Goal: Task Accomplishment & Management: Manage account settings

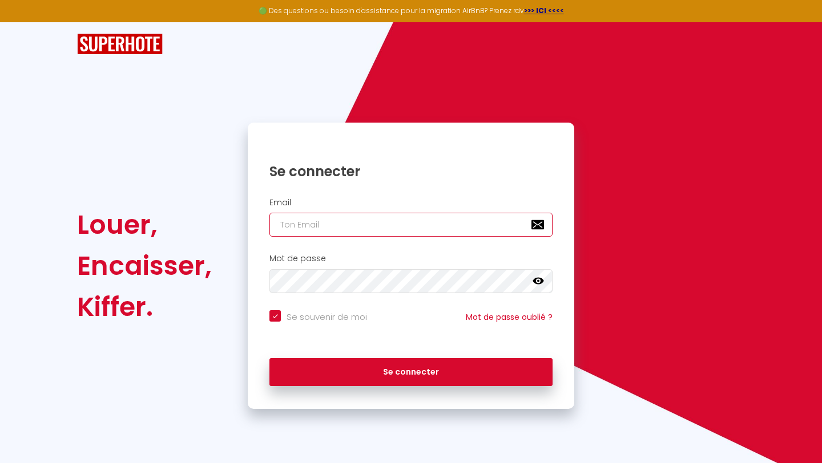
click at [414, 220] on input "email" at bounding box center [410, 225] width 283 height 24
click at [406, 268] on div "Mot de passe false" at bounding box center [410, 273] width 311 height 39
click at [372, 218] on input "email" at bounding box center [410, 225] width 283 height 24
click at [354, 234] on input "email" at bounding box center [410, 225] width 283 height 24
type input "c"
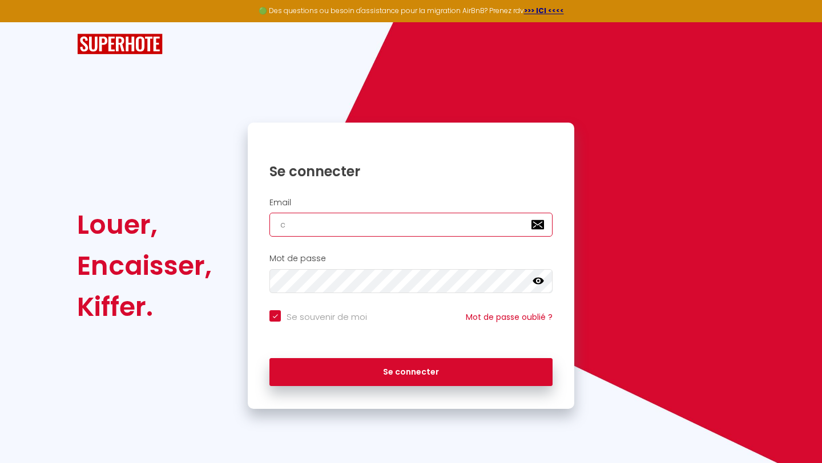
checkbox input "true"
type input "co"
checkbox input "true"
type input "con"
checkbox input "true"
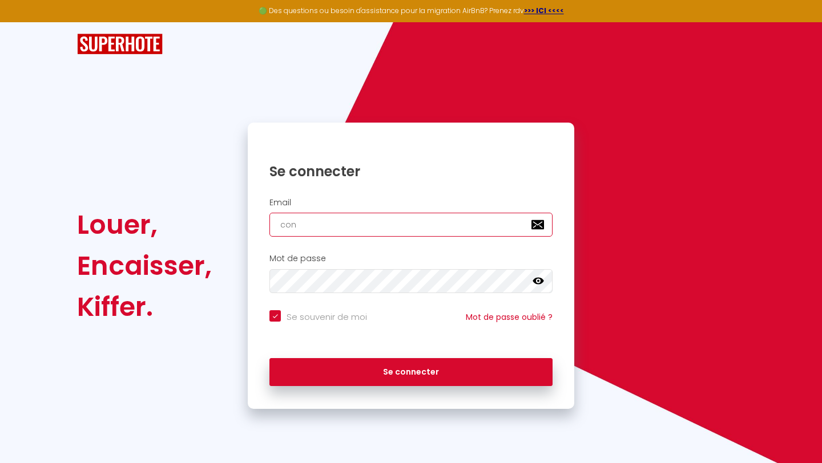
type input "cont"
checkbox input "true"
type input "conta"
checkbox input "true"
type input "contac"
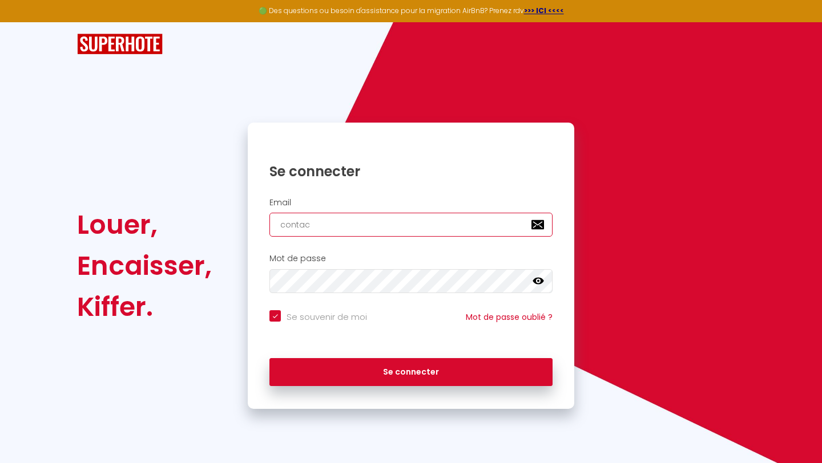
checkbox input "true"
type input "contact"
checkbox input "true"
type input "contact@"
checkbox input "true"
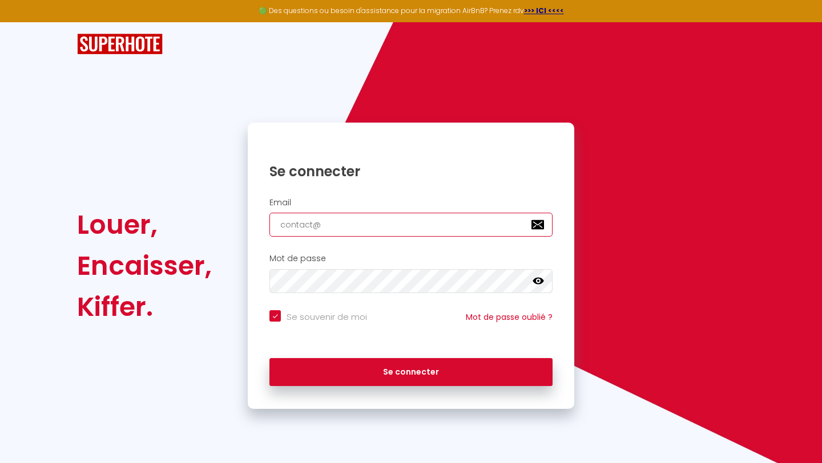
type input "contact@l"
checkbox input "true"
type input "contact@le"
checkbox input "true"
type input "contact@les"
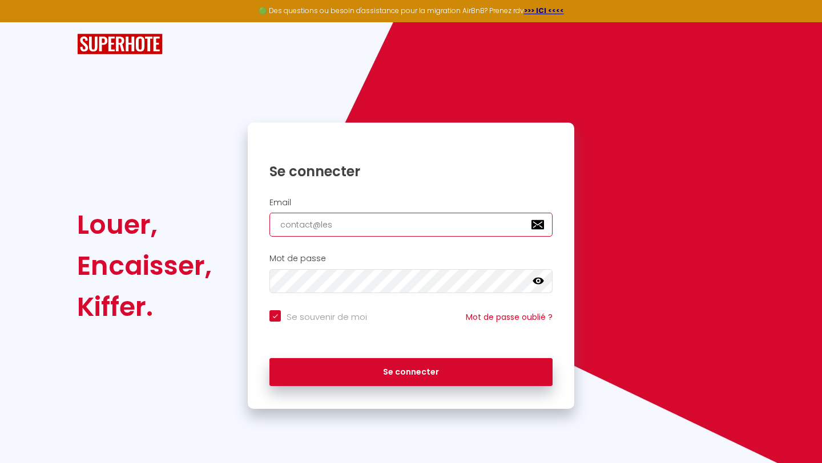
checkbox input "true"
type input "contact@lesc"
checkbox input "true"
type input "contact@lescl"
checkbox input "true"
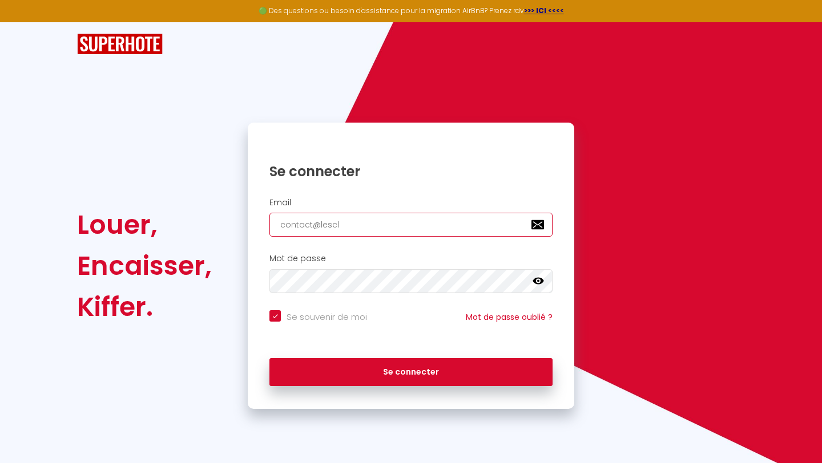
type input "contact@lescle"
checkbox input "true"
type input "contact@lescles"
checkbox input "true"
type input "contact@lesclesd"
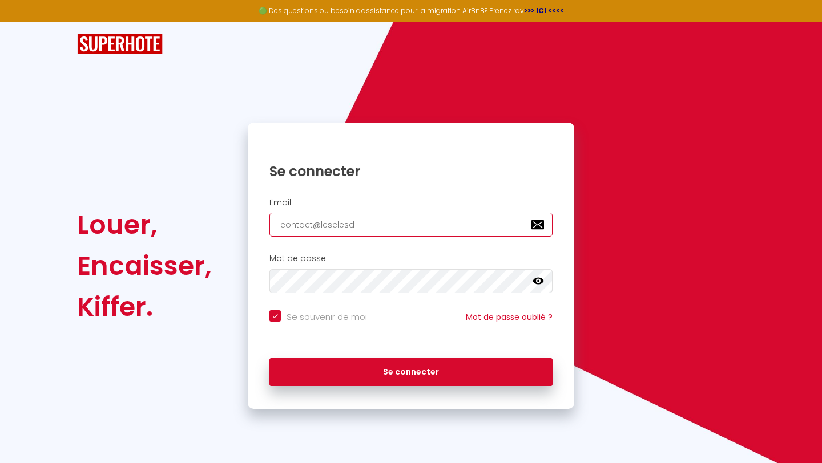
checkbox input "true"
type input "contact@lesclesde"
checkbox input "true"
type input "contact@lesclesdel"
checkbox input "true"
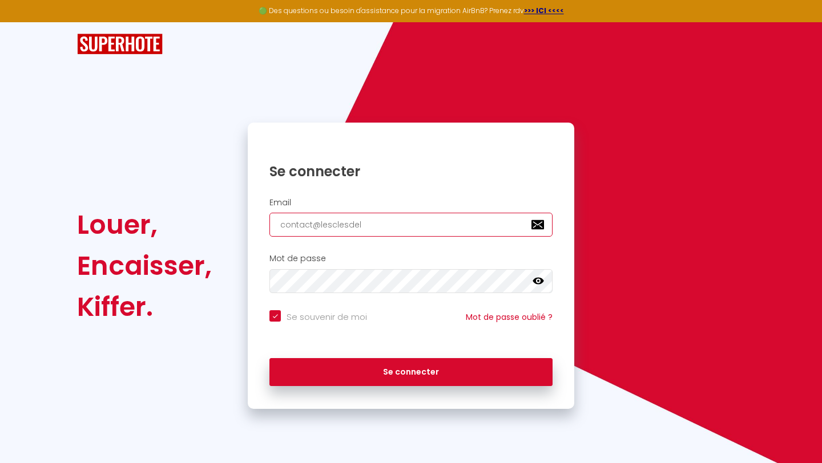
type input "contact@lesclesdela"
checkbox input "true"
type input "contact@lesclesdelac"
checkbox input "true"
type input "contact@lesclesdelaco"
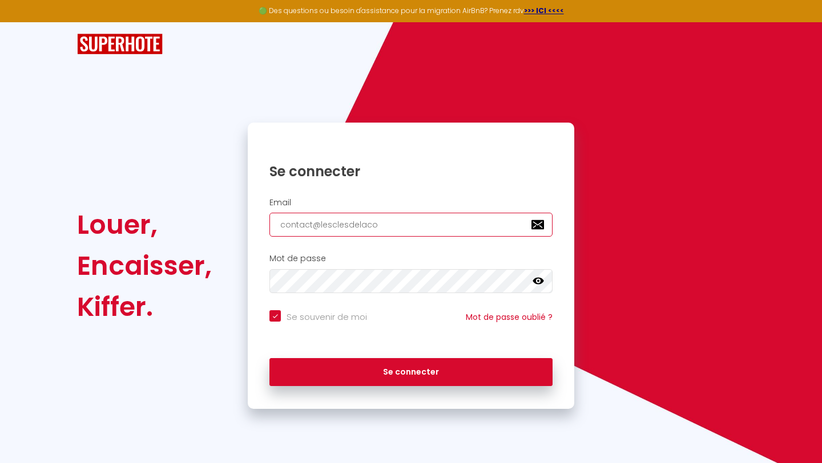
checkbox input "true"
type input "contact@lesclesdelacot"
checkbox input "true"
type input "contact@lesclesdelacote"
checkbox input "true"
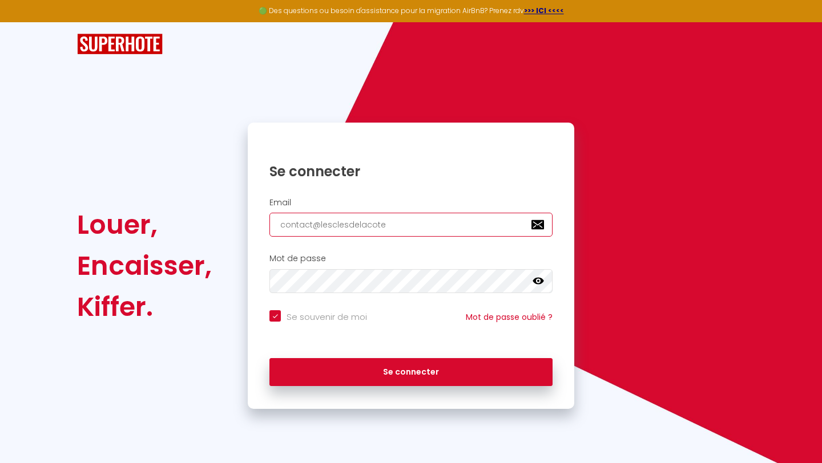
type input "contact@lesclesdelacote."
checkbox input "true"
type input "contact@lesclesdelacote.c"
checkbox input "true"
type input "[EMAIL_ADDRESS][DOMAIN_NAME]"
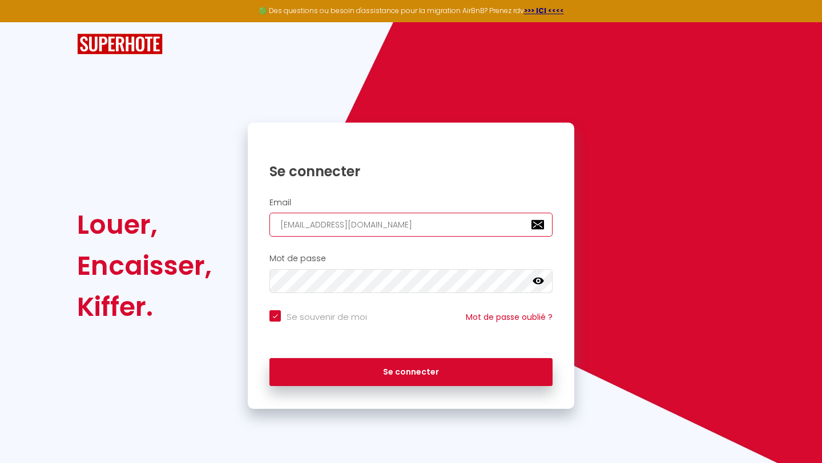
checkbox input "true"
type input "[EMAIL_ADDRESS][DOMAIN_NAME]"
checkbox input "true"
type input "[EMAIL_ADDRESS][DOMAIN_NAME]"
click at [533, 285] on icon at bounding box center [537, 281] width 11 height 11
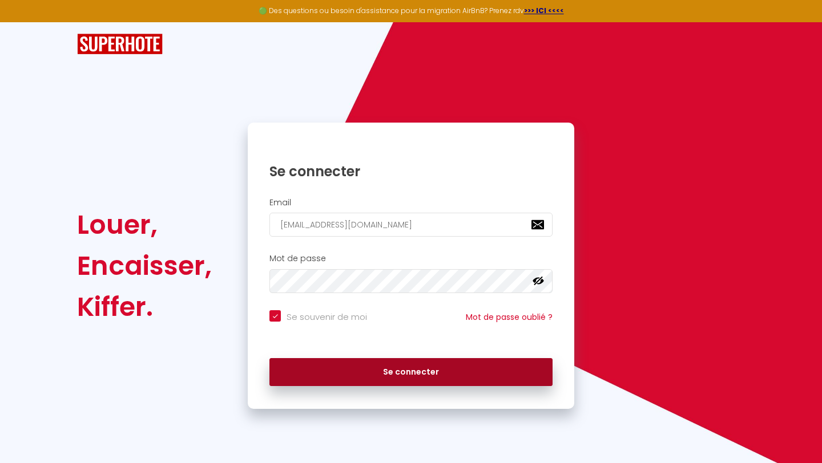
click at [449, 370] on button "Se connecter" at bounding box center [410, 372] width 283 height 29
checkbox input "true"
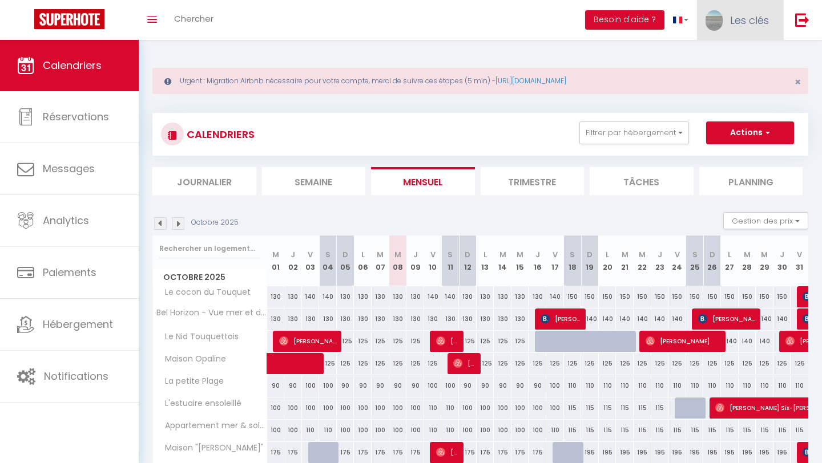
click at [745, 29] on link "Les clés" at bounding box center [740, 20] width 86 height 40
click at [740, 74] on link "Équipe" at bounding box center [737, 77] width 84 height 19
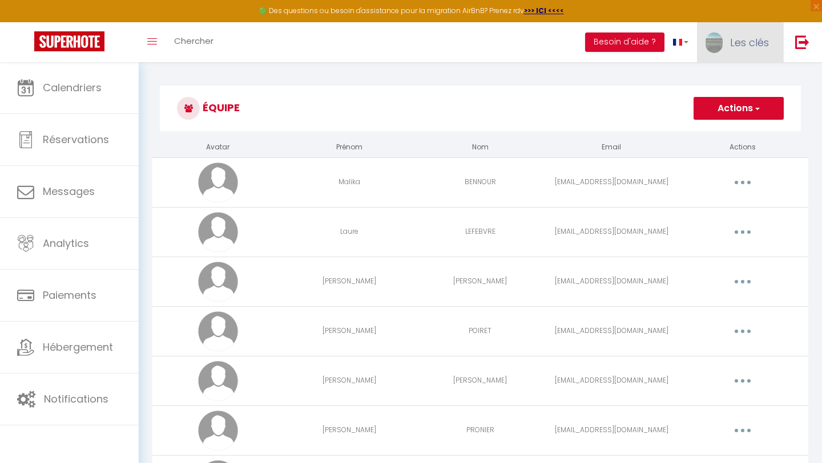
click at [735, 37] on span "Les clés" at bounding box center [749, 42] width 39 height 14
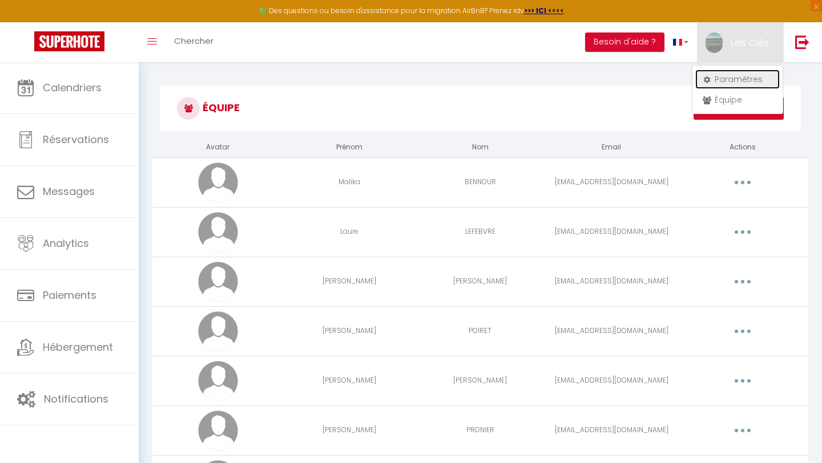
click at [736, 82] on link "Paramètres" at bounding box center [737, 79] width 84 height 19
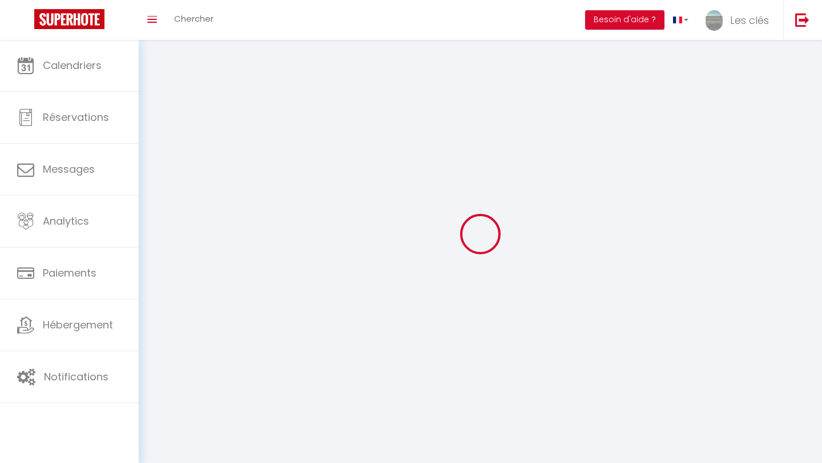
type input "Les clés"
type input "de [PERSON_NAME]"
type input "0626138816"
type input "[STREET_ADDRESS][PERSON_NAME]"
type input "62180"
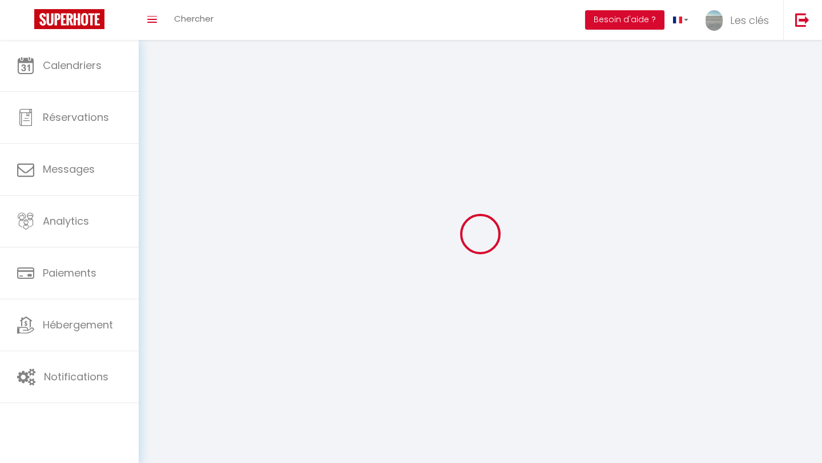
type input "VERTON"
type input "n3kMl6AIcDucuuzllNGOebGNZ"
type input "Drjk4WLr3QECPbGyn1RGeVmQK"
select select "28"
type input "n3kMl6AIcDucuuzllNGOebGNZ"
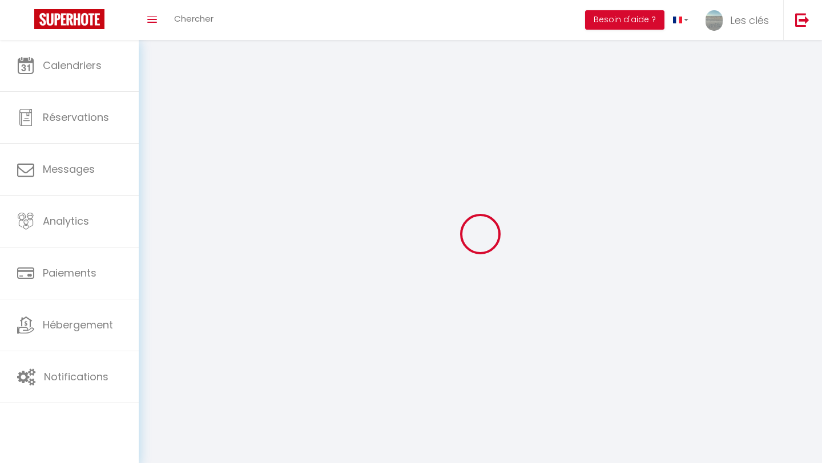
type input "Drjk4WLr3QECPbGyn1RGeVmQK"
type input "[URL][DOMAIN_NAME]"
select select "fr"
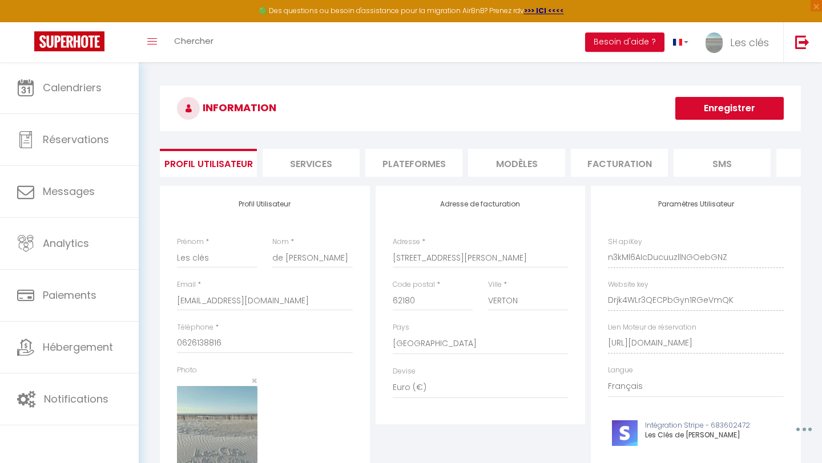
click at [440, 159] on li "Plateformes" at bounding box center [413, 163] width 97 height 28
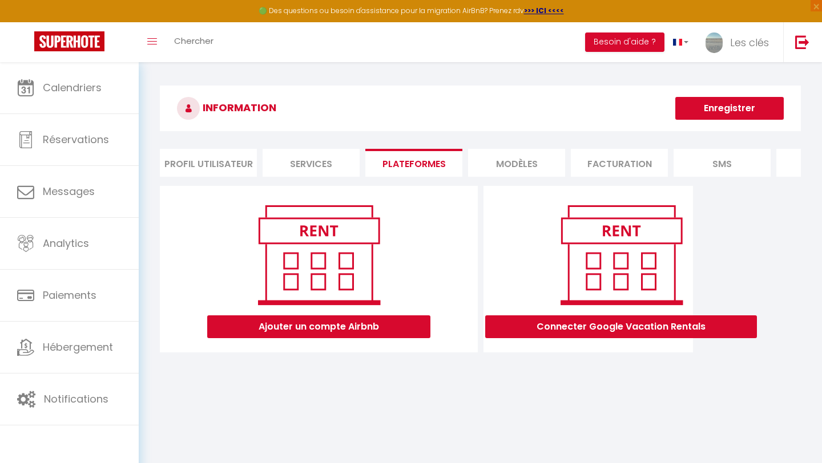
scroll to position [27, 0]
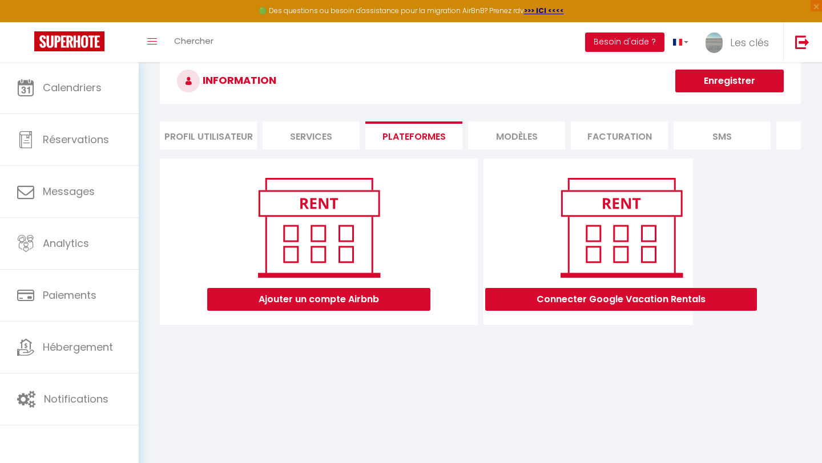
click at [649, 129] on li "Facturation" at bounding box center [618, 136] width 97 height 28
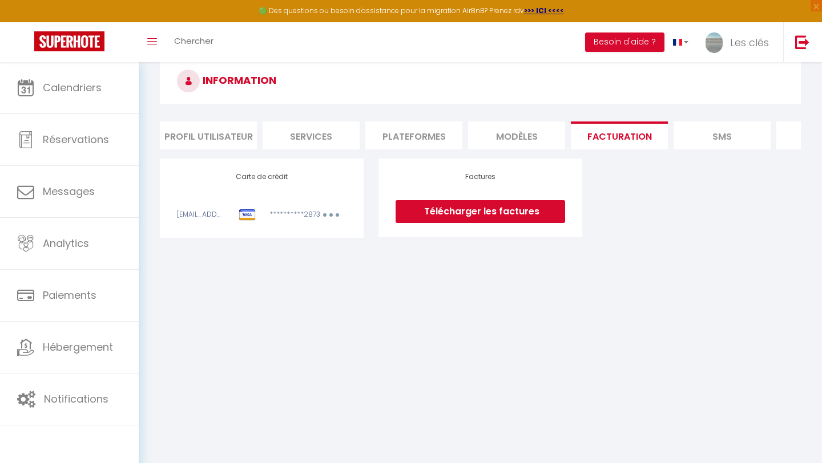
click at [560, 143] on li "MODÈLES" at bounding box center [516, 136] width 97 height 28
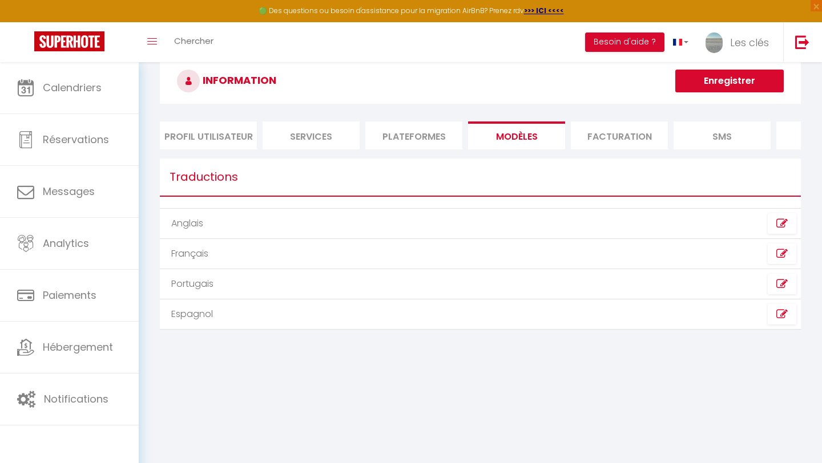
click at [426, 131] on li "Plateformes" at bounding box center [413, 136] width 97 height 28
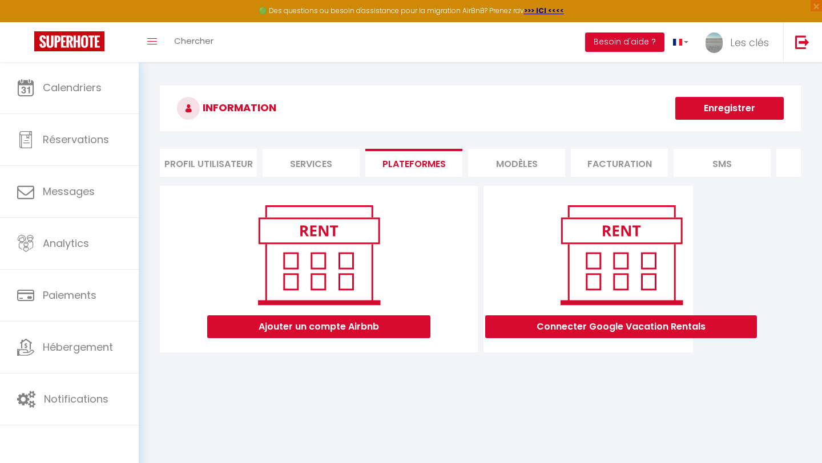
click at [340, 167] on li "Services" at bounding box center [310, 163] width 97 height 28
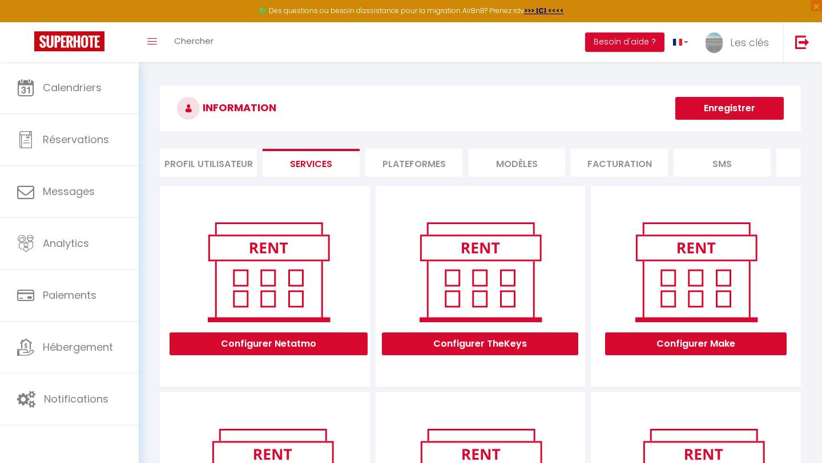
click at [241, 159] on li "Profil Utilisateur" at bounding box center [208, 163] width 97 height 28
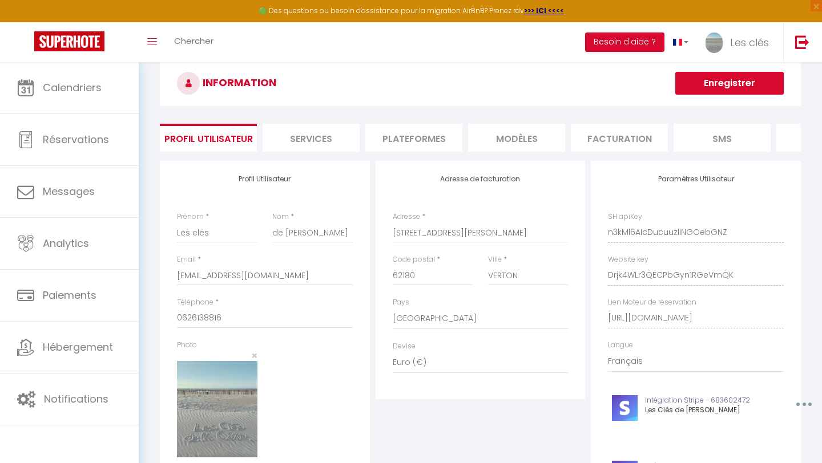
scroll to position [27, 0]
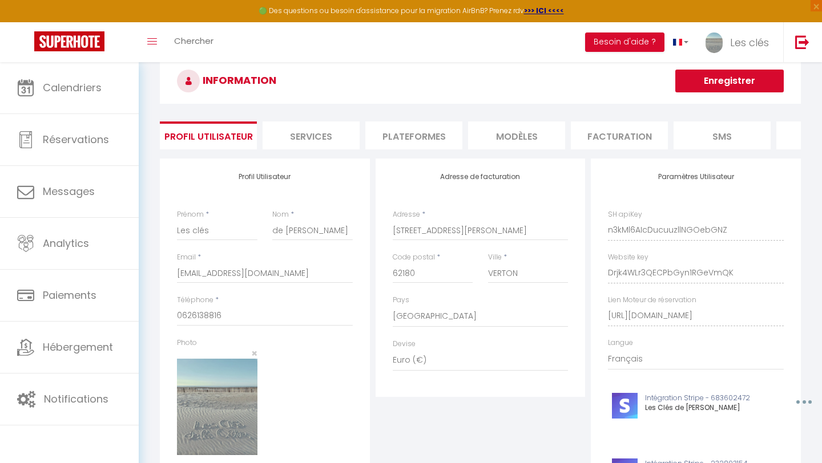
click at [419, 137] on li "Plateformes" at bounding box center [413, 136] width 97 height 28
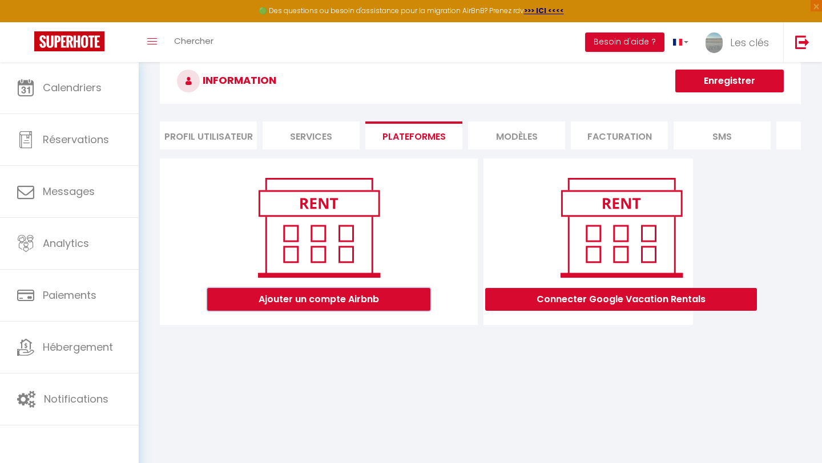
click at [366, 301] on button "Ajouter un compte Airbnb" at bounding box center [318, 299] width 223 height 23
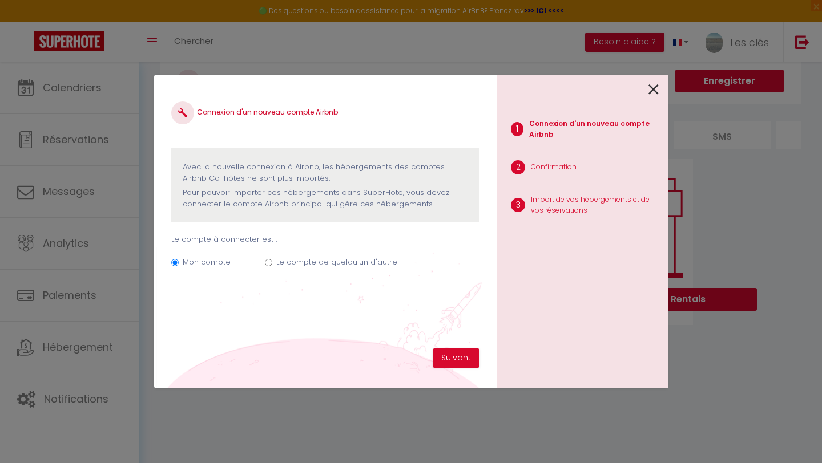
click at [651, 93] on icon at bounding box center [653, 89] width 10 height 17
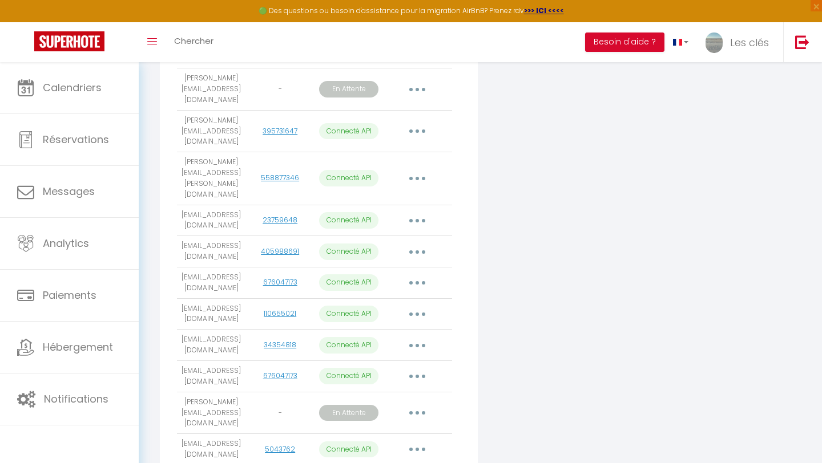
scroll to position [420, 0]
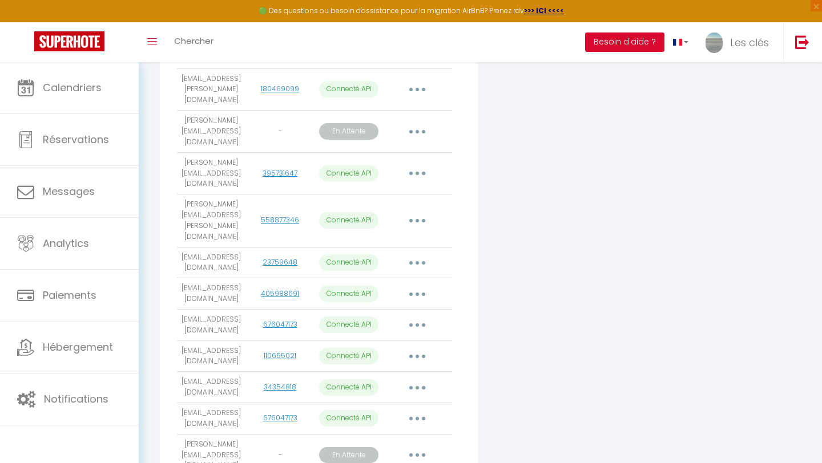
click at [421, 123] on button "button" at bounding box center [417, 132] width 32 height 18
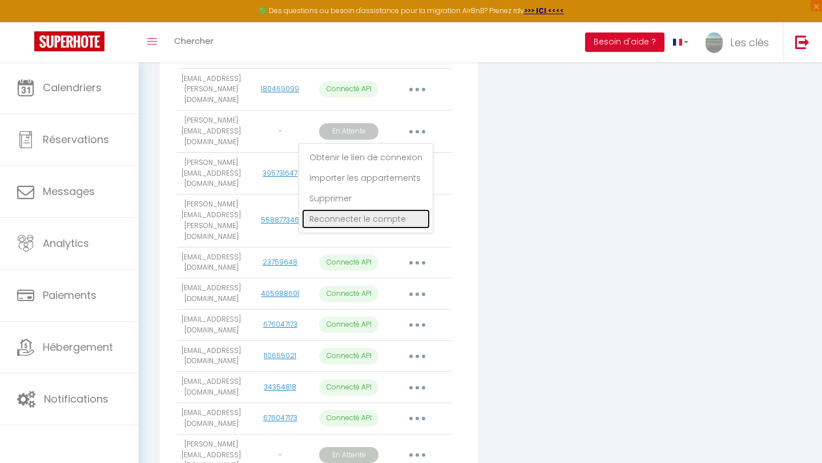
click at [404, 209] on link "Reconnecter le compte" at bounding box center [366, 218] width 128 height 19
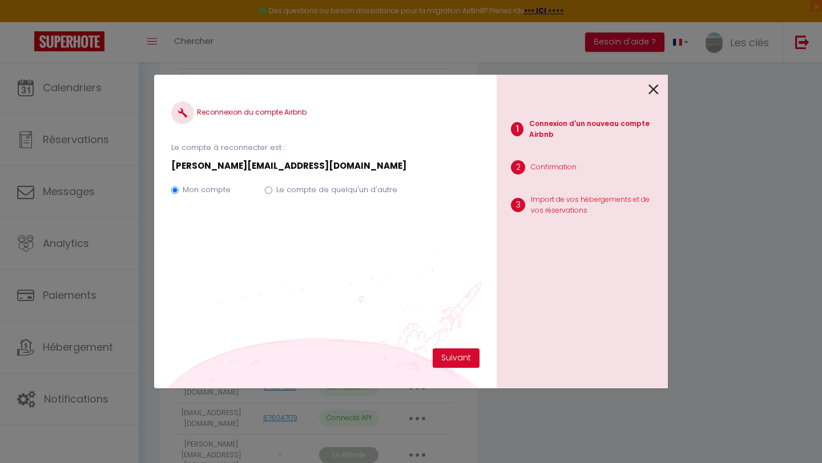
click at [375, 190] on label "Le compte de quelqu'un d'autre" at bounding box center [336, 189] width 121 height 11
click at [272, 190] on input "Le compte de quelqu'un d'autre" at bounding box center [268, 190] width 7 height 7
radio input "true"
radio input "false"
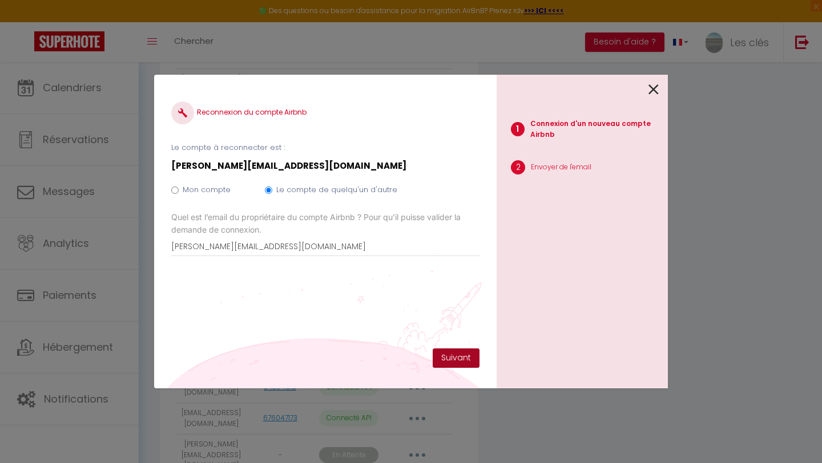
click at [454, 355] on button "Suivant" at bounding box center [455, 358] width 47 height 19
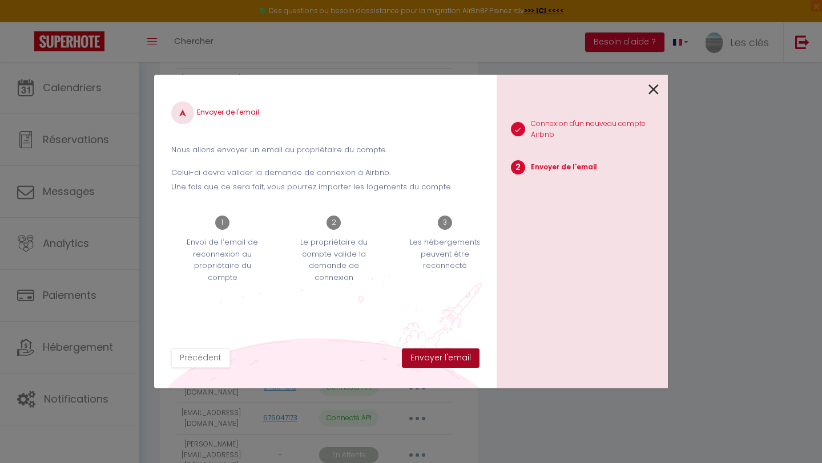
click at [431, 362] on button "Envoyer l'email" at bounding box center [441, 358] width 78 height 19
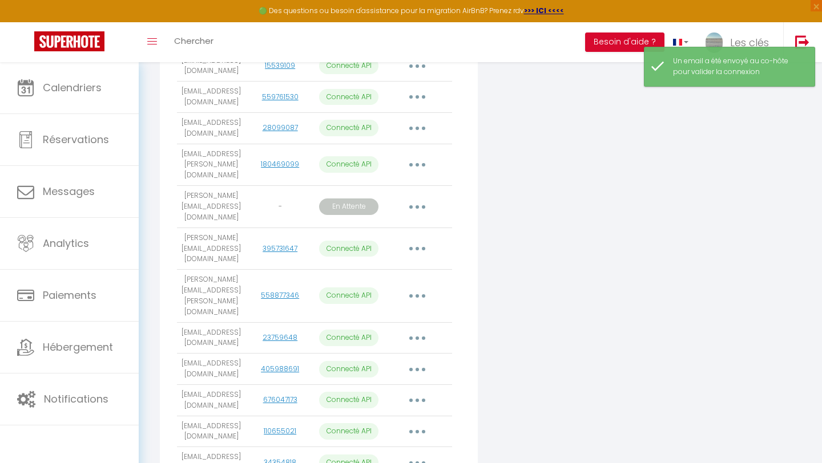
scroll to position [355, 0]
